Goal: Transaction & Acquisition: Purchase product/service

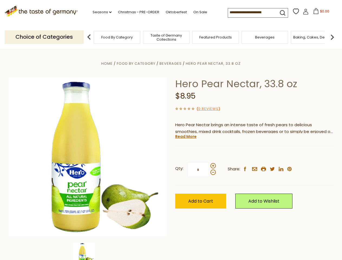
click at [171, 130] on div "Home Food By Category [GEOGRAPHIC_DATA] Hero Pear Nectar, 33.8 oz Hero Pear Nec…" at bounding box center [171, 164] width 333 height 208
click at [100, 12] on link "Seasons dropdown_arrow" at bounding box center [102, 12] width 19 height 6
click at [320, 13] on span "$0.00" at bounding box center [324, 11] width 9 height 5
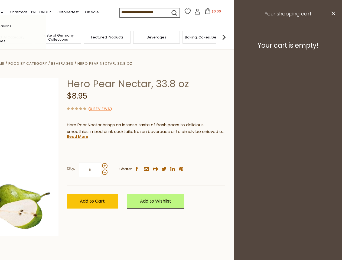
click at [46, 37] on div "All Seasons Recipes Game Day [DATE] [DATE] [DATE][PERSON_NAME] [DATE] Springfes…" at bounding box center [14, 130] width 61 height 230
click at [229, 37] on img at bounding box center [223, 37] width 11 height 11
click at [171, 155] on div "Qty: * Share: facebook email printer twitter linkedin pinterest" at bounding box center [146, 169] width 158 height 31
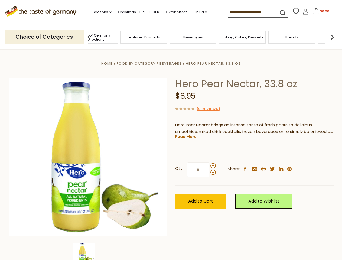
click at [88, 251] on img at bounding box center [84, 254] width 22 height 22
click at [185, 136] on link "Read More" at bounding box center [185, 136] width 21 height 5
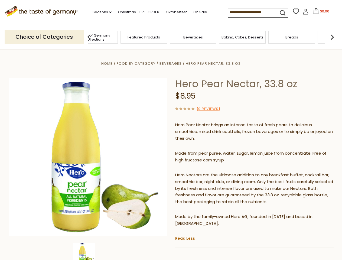
click at [213, 172] on p "Hero Nectars are the ultimate addition to any breakfast buffet, cocktail bar, s…" at bounding box center [254, 189] width 158 height 34
